Goal: Task Accomplishment & Management: Complete application form

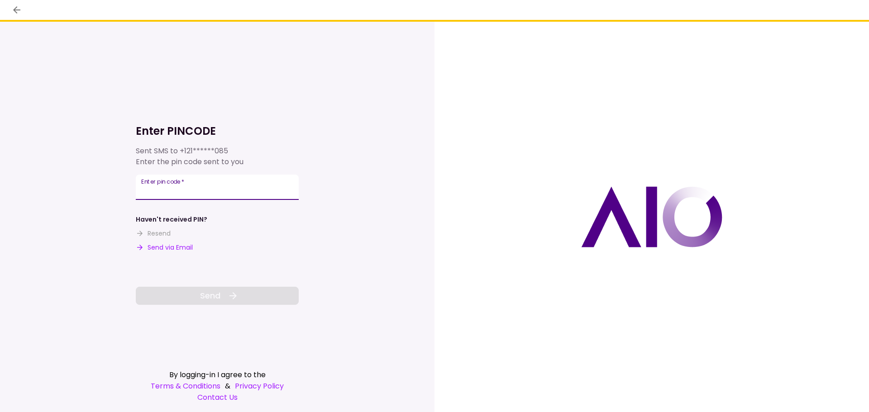
click at [218, 193] on input "Enter pin code   *" at bounding box center [217, 187] width 163 height 25
type input "******"
click at [247, 293] on button "Send" at bounding box center [217, 296] width 163 height 18
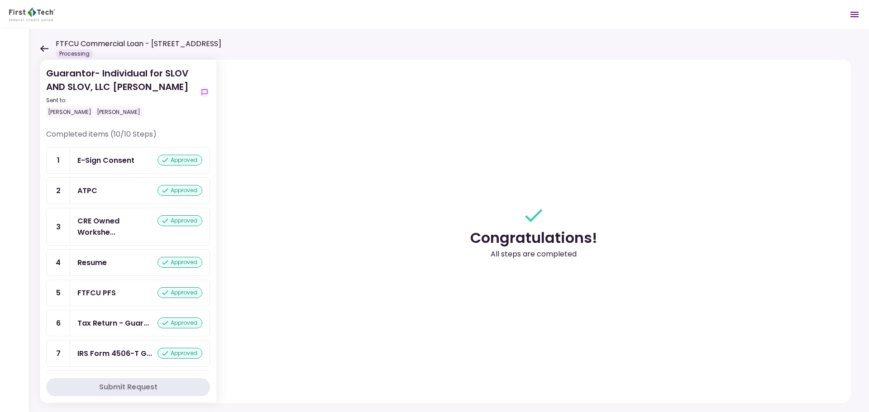
click at [40, 50] on main "FTFCU Commercial Loan - [STREET_ADDRESS] Processing 0 Messages New Message Conv…" at bounding box center [434, 206] width 869 height 412
click at [44, 50] on icon at bounding box center [44, 48] width 9 height 7
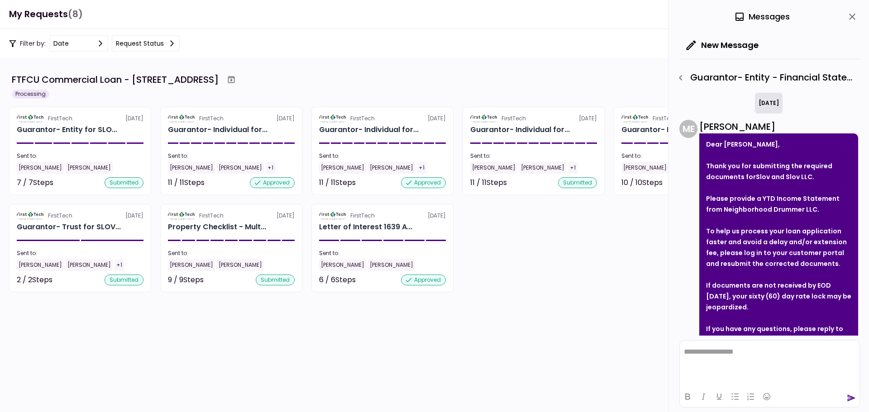
scroll to position [62, 0]
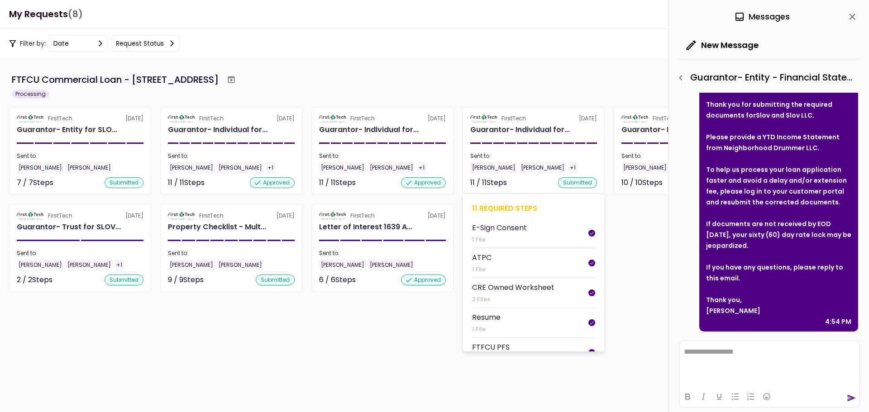
click at [523, 211] on div "11 required steps" at bounding box center [533, 208] width 123 height 11
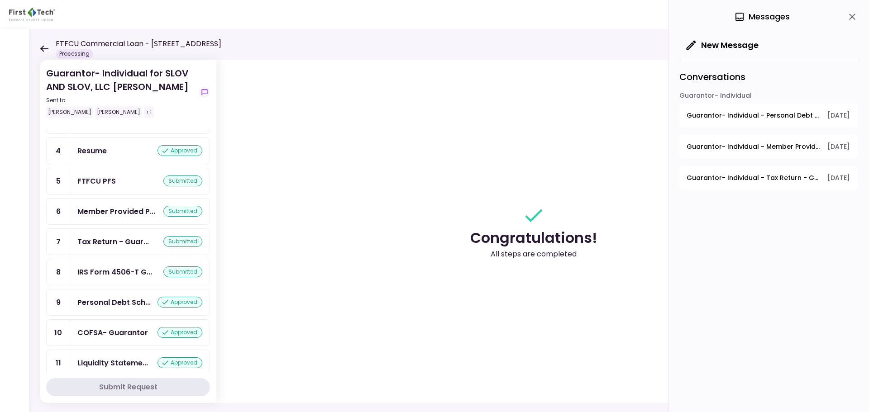
scroll to position [112, 0]
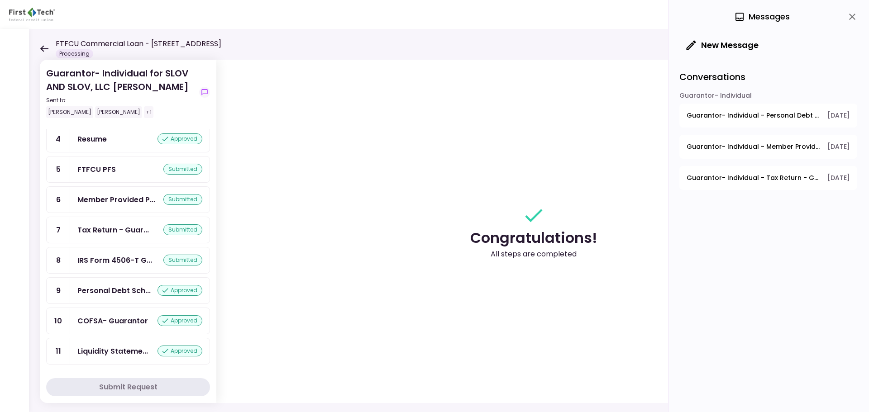
click at [126, 236] on div "Tax Return - Guar... submitted" at bounding box center [139, 230] width 139 height 26
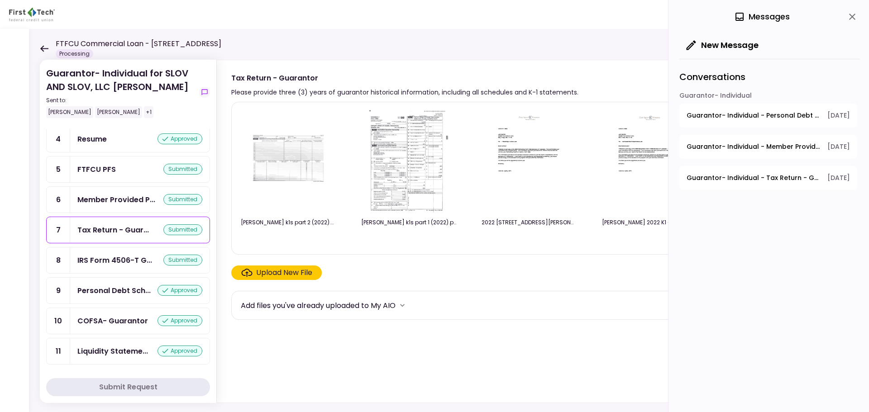
scroll to position [135, 0]
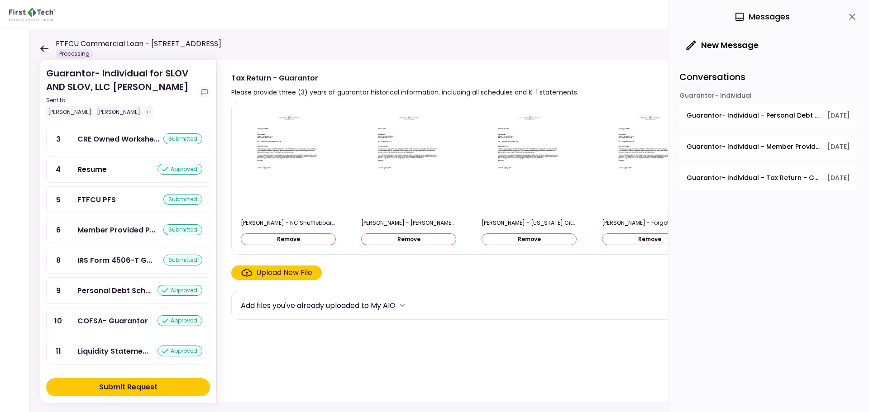
click at [191, 382] on button "Submit Request" at bounding box center [128, 387] width 164 height 18
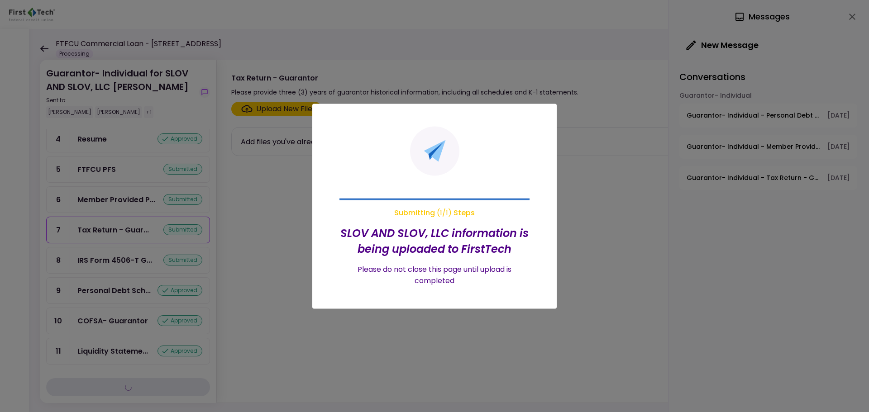
scroll to position [112, 0]
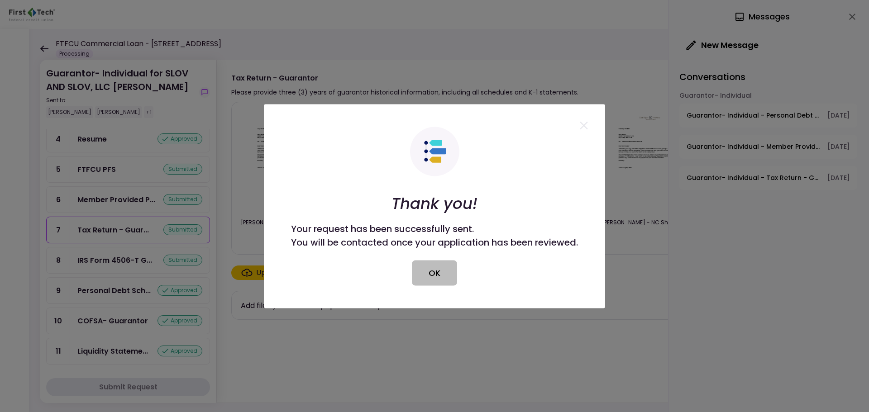
click at [429, 269] on button "OK" at bounding box center [434, 272] width 45 height 25
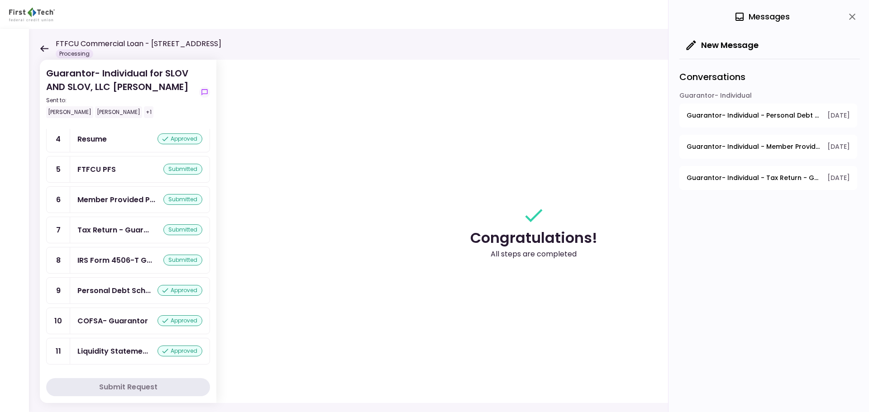
click at [44, 49] on icon at bounding box center [44, 48] width 9 height 7
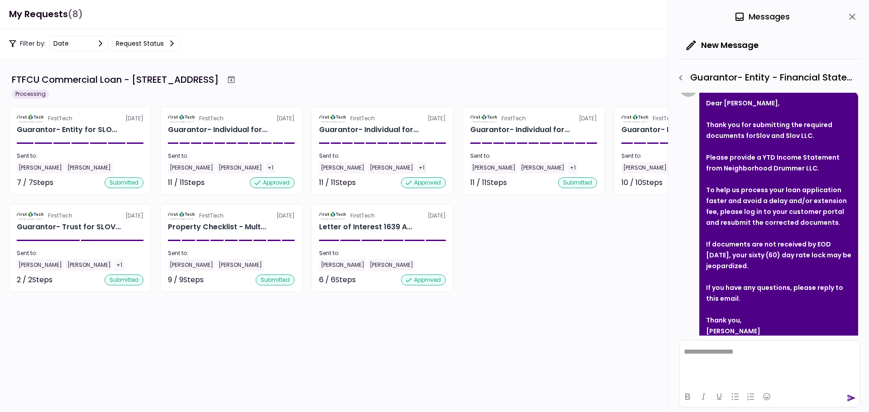
scroll to position [62, 0]
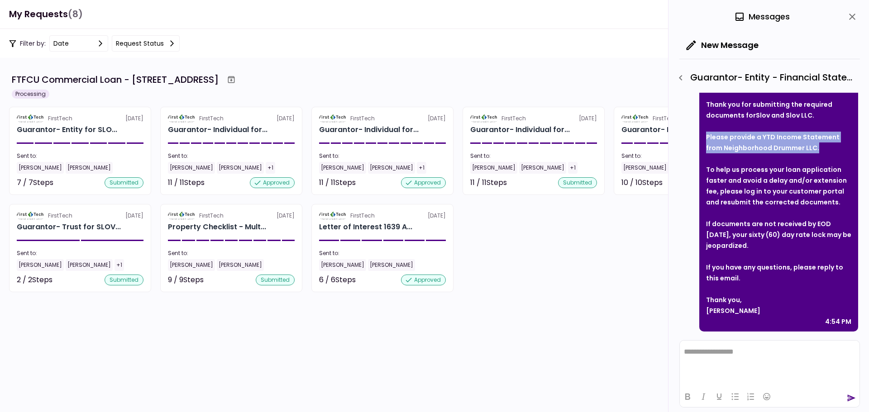
drag, startPoint x: 795, startPoint y: 144, endPoint x: 697, endPoint y: 135, distance: 98.2
click at [697, 135] on div "M E [PERSON_NAME] Dear [PERSON_NAME], Thank you for submitting the required doc…" at bounding box center [768, 194] width 179 height 273
copy strong "Please provide a YTD Income Statement from Neighborhood Drummer LLC."
click at [768, 363] on html "**********" at bounding box center [770, 352] width 180 height 23
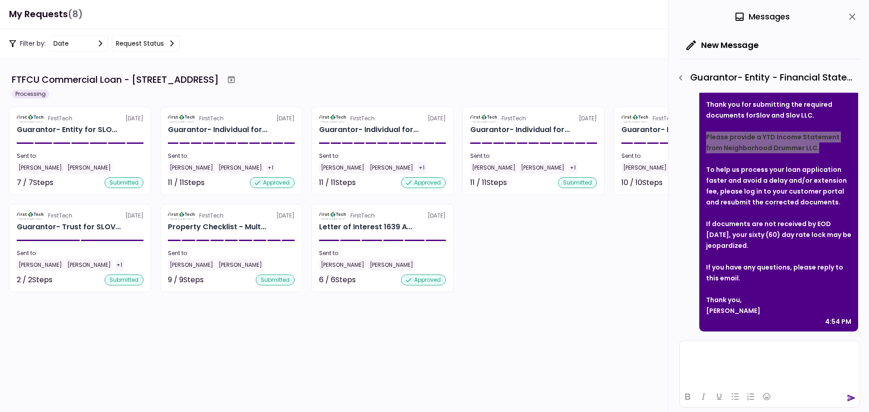
paste body "Rich Text Area. Press ALT-0 for help."
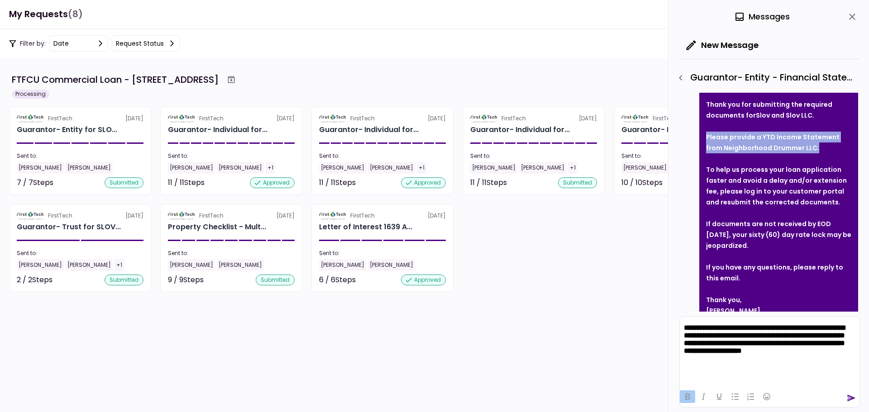
click at [848, 398] on icon "send" at bounding box center [851, 398] width 9 height 9
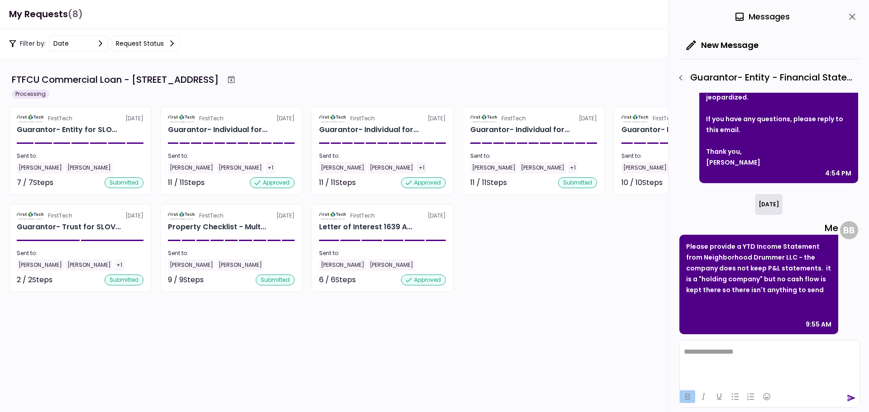
scroll to position [213, 0]
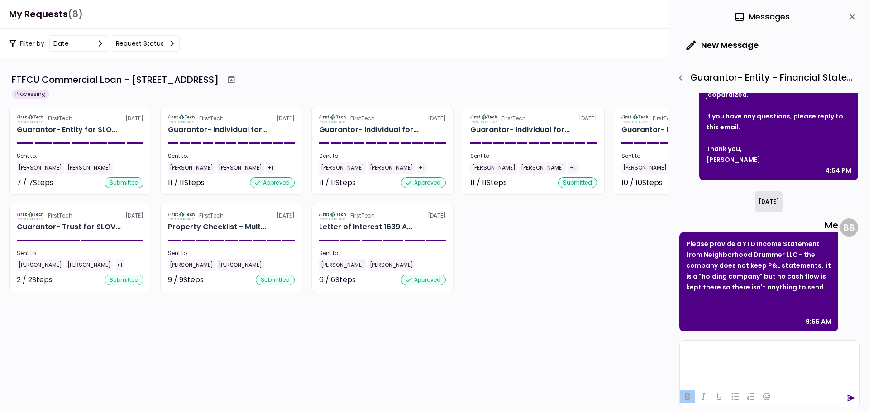
click at [767, 360] on html at bounding box center [770, 352] width 180 height 22
click at [854, 400] on icon "send" at bounding box center [851, 398] width 9 height 9
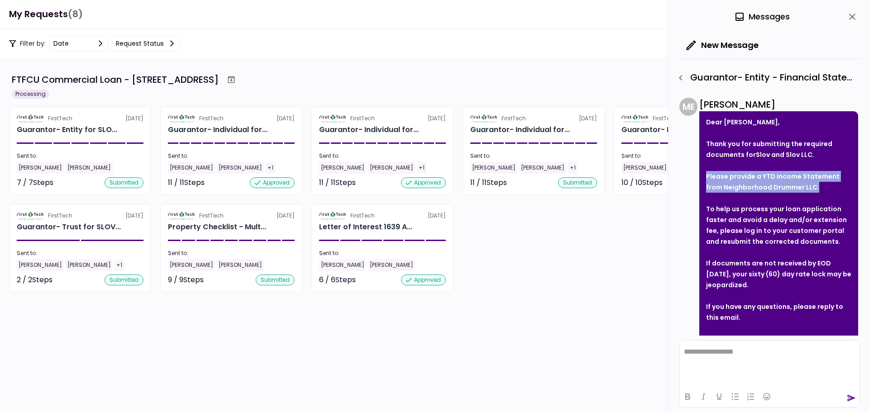
scroll to position [22, 0]
click at [857, 15] on icon "close" at bounding box center [852, 16] width 11 height 11
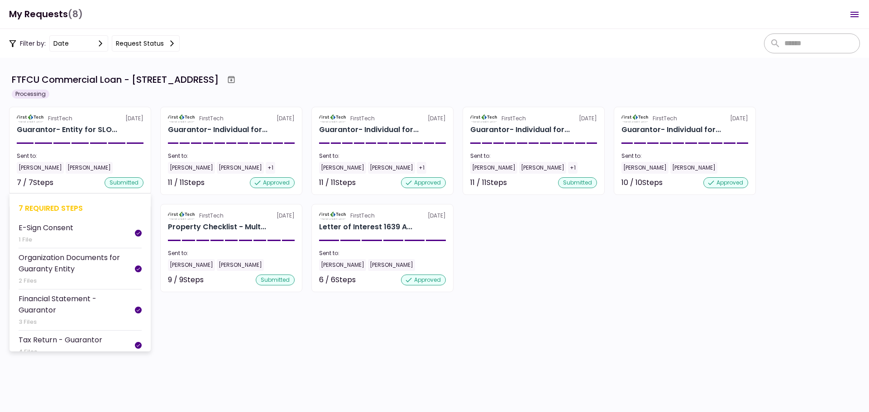
click at [48, 204] on div "7 required steps" at bounding box center [80, 208] width 123 height 11
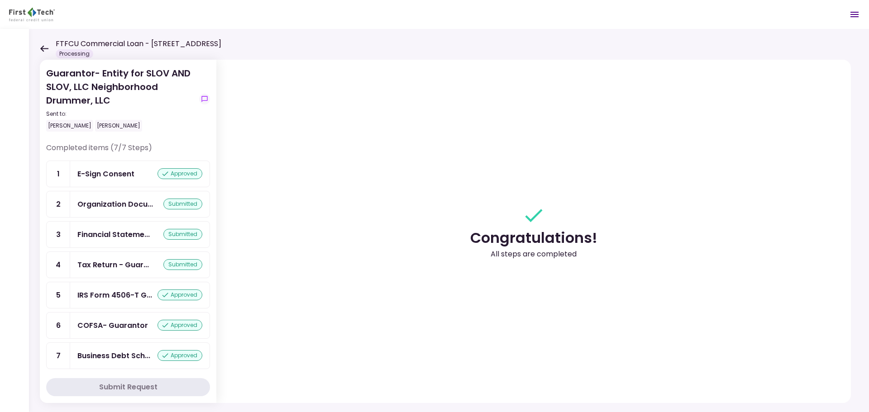
click at [42, 46] on icon at bounding box center [44, 48] width 9 height 7
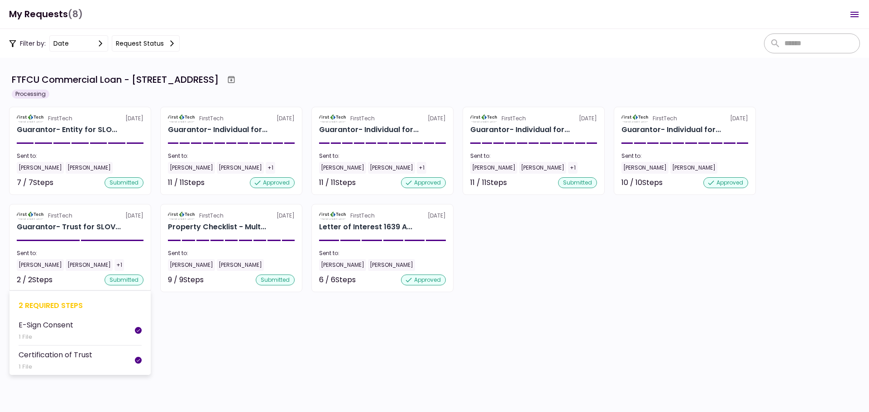
click at [59, 303] on div "2 required steps" at bounding box center [80, 305] width 123 height 11
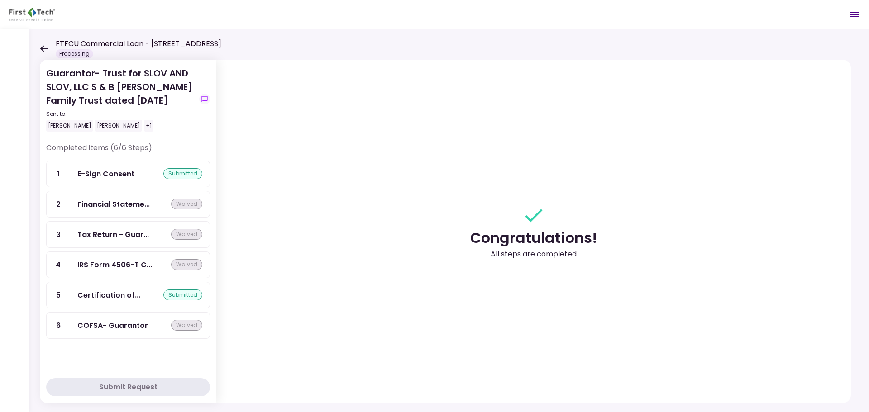
click at [46, 49] on icon at bounding box center [44, 48] width 8 height 6
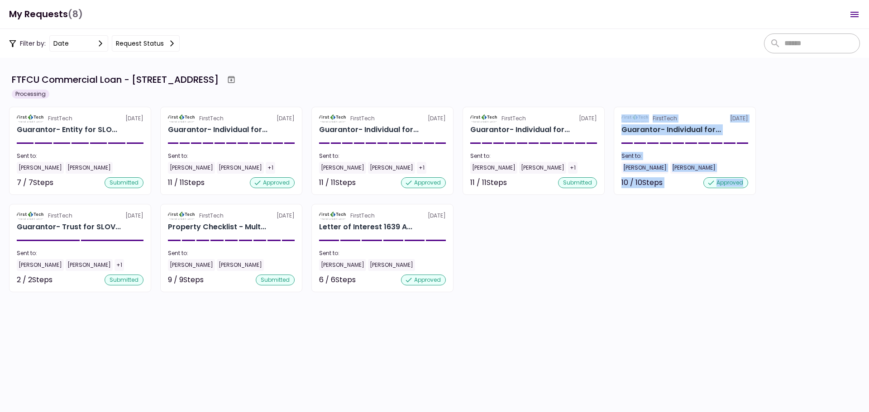
drag, startPoint x: 511, startPoint y: 208, endPoint x: 745, endPoint y: 237, distance: 235.8
click at [746, 238] on div "FirstTech [DATE] Guarantor- Entity for SLO... Sent to: [PERSON_NAME] [PERSON_NA…" at bounding box center [434, 200] width 851 height 186
click at [690, 240] on div "FirstTech [DATE] Guarantor- Entity for SLO... Sent to: [PERSON_NAME] [PERSON_NA…" at bounding box center [434, 200] width 851 height 186
